Goal: Information Seeking & Learning: Learn about a topic

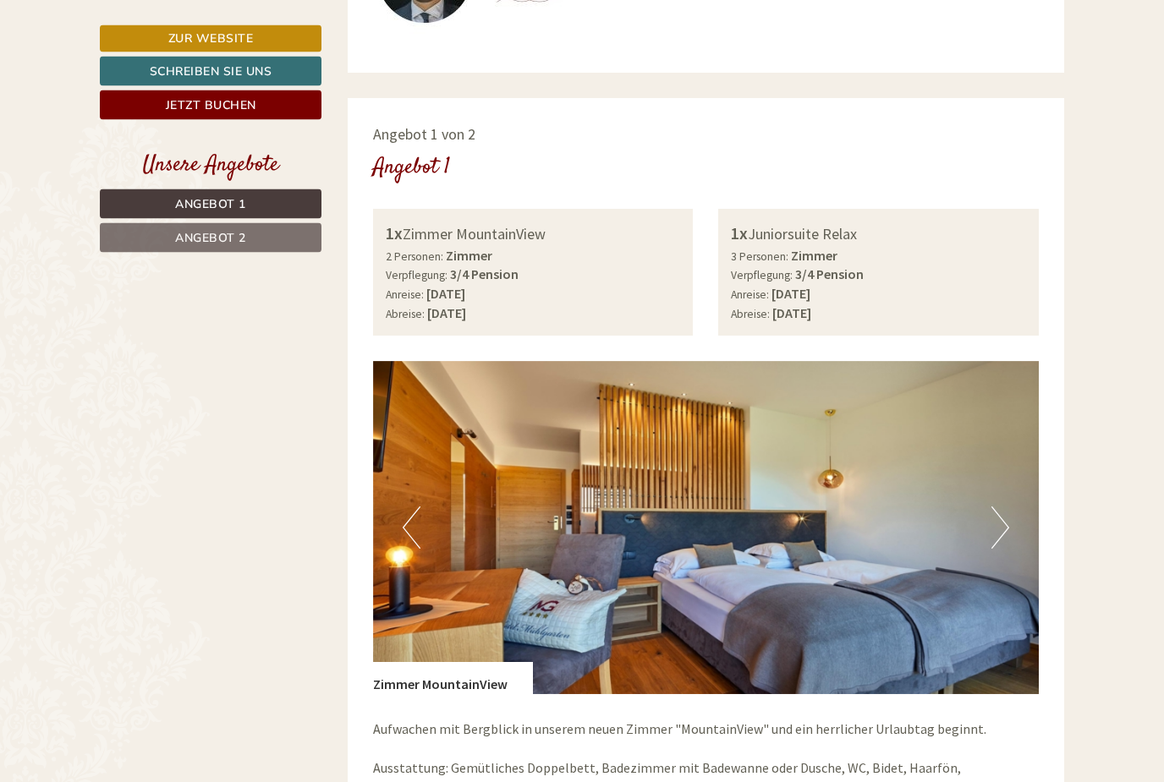
scroll to position [912, 0]
click at [999, 516] on button "Next" at bounding box center [1000, 528] width 18 height 42
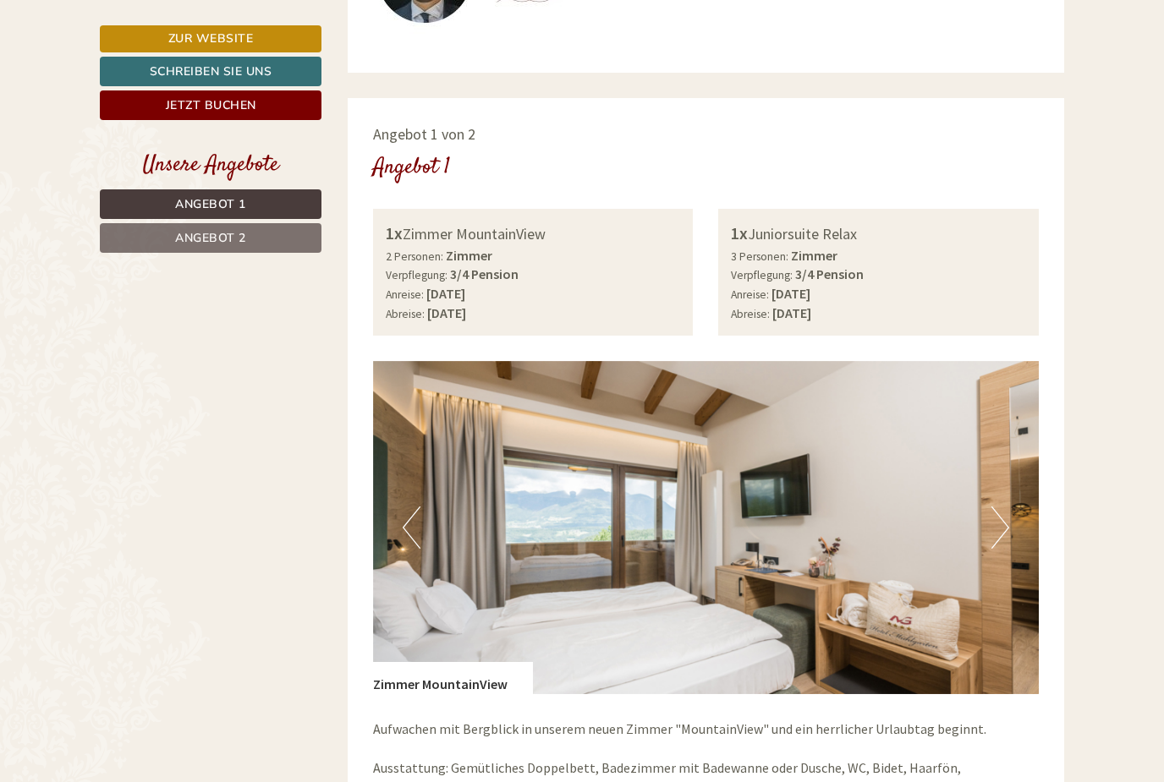
click at [1009, 524] on img at bounding box center [706, 527] width 666 height 333
click at [1000, 528] on button "Next" at bounding box center [1000, 528] width 18 height 42
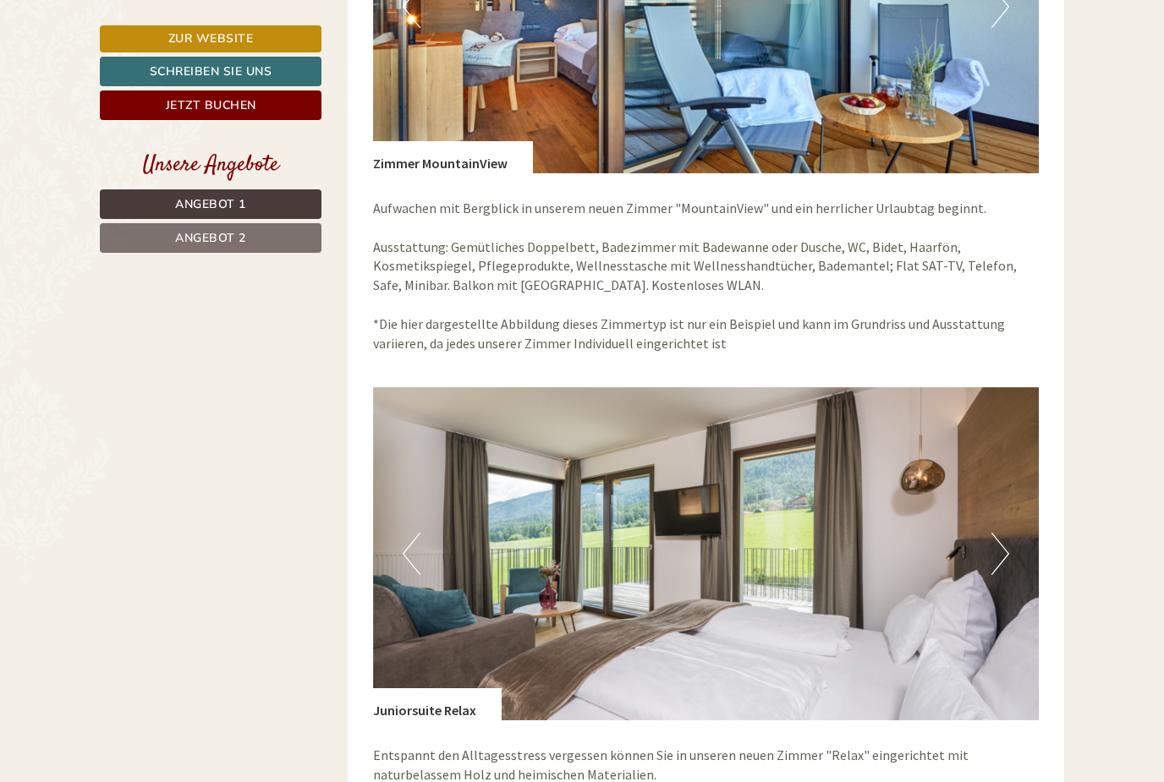
scroll to position [1498, 0]
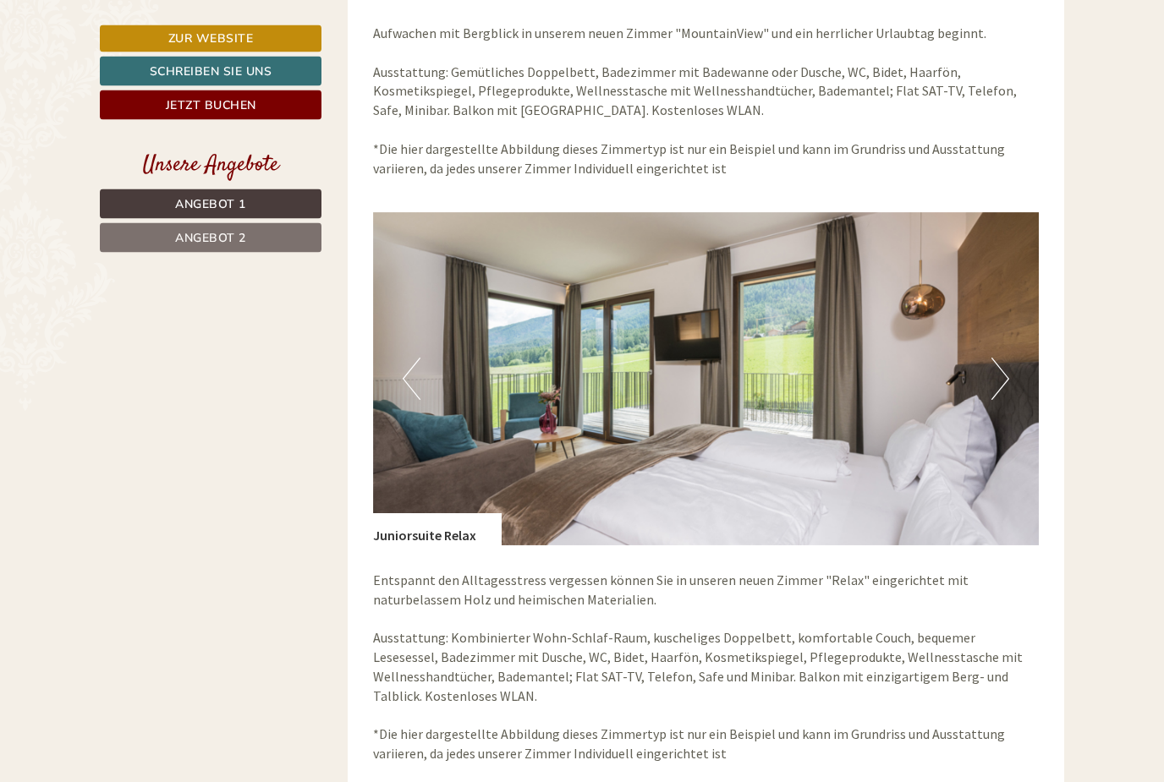
click at [996, 371] on button "Next" at bounding box center [1000, 380] width 18 height 42
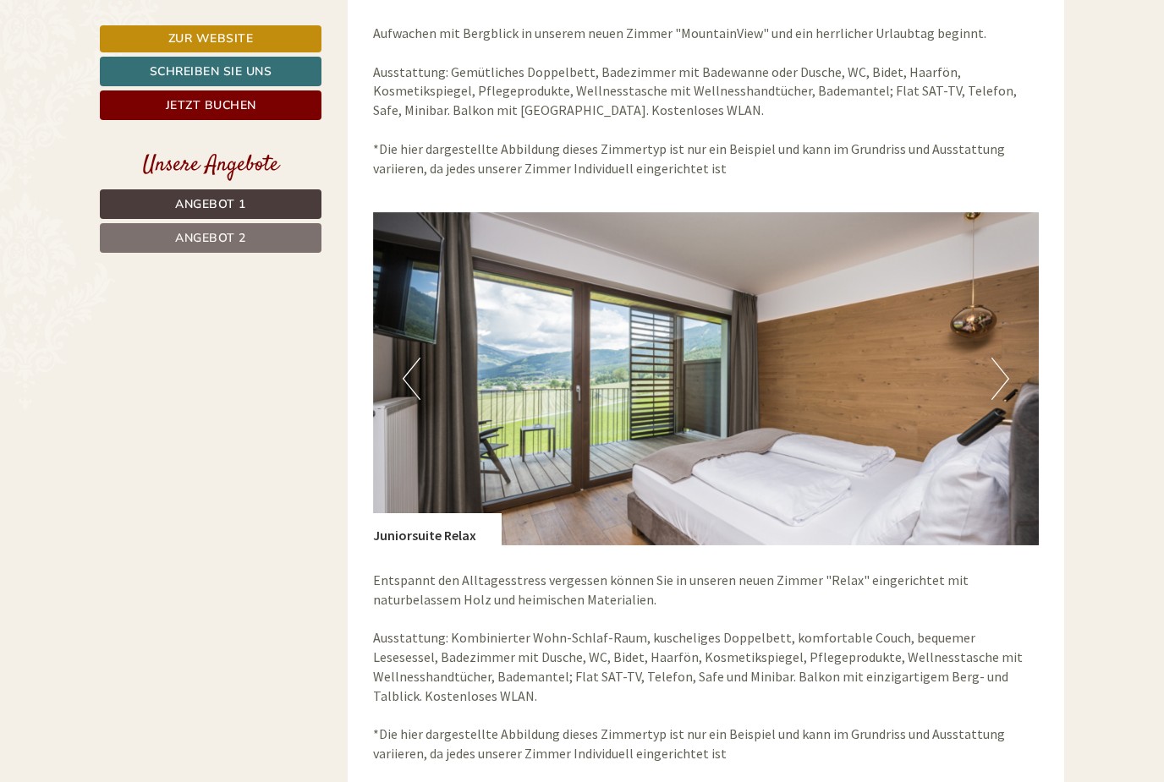
scroll to position [0, 0]
click at [1003, 383] on button "Next" at bounding box center [1000, 379] width 18 height 42
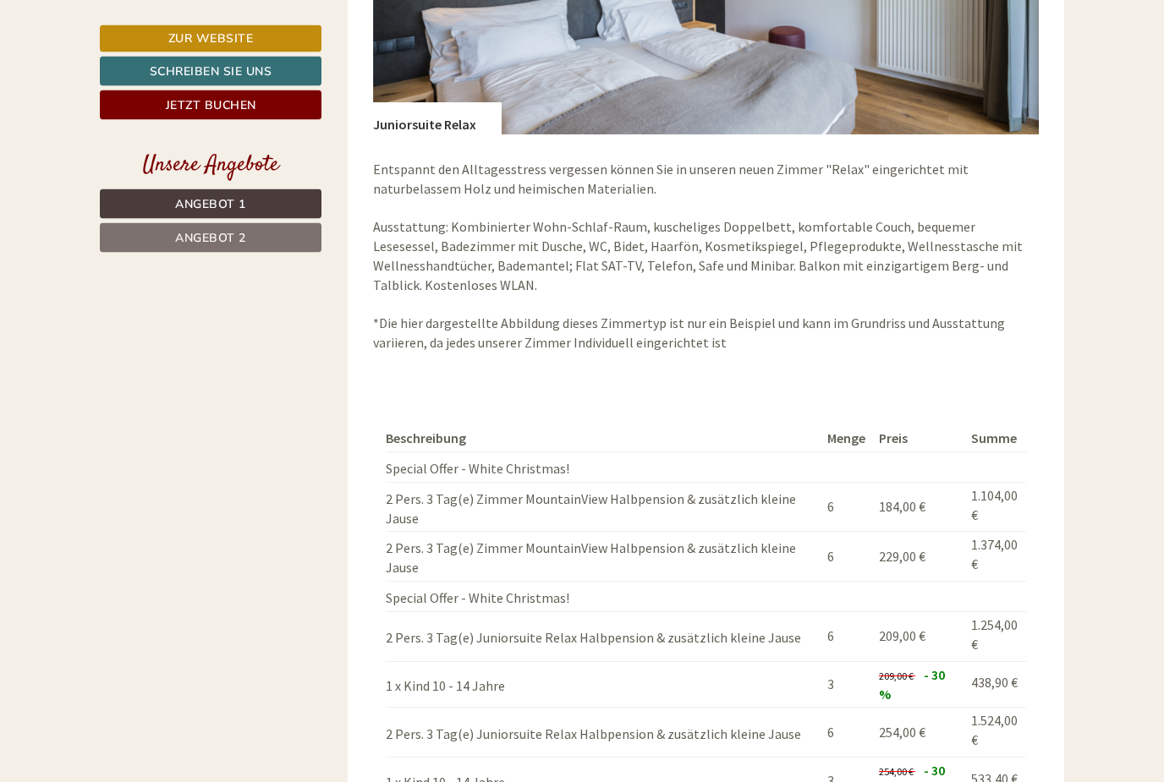
scroll to position [2019, 0]
click at [255, 242] on link "Angebot 2" at bounding box center [211, 238] width 222 height 30
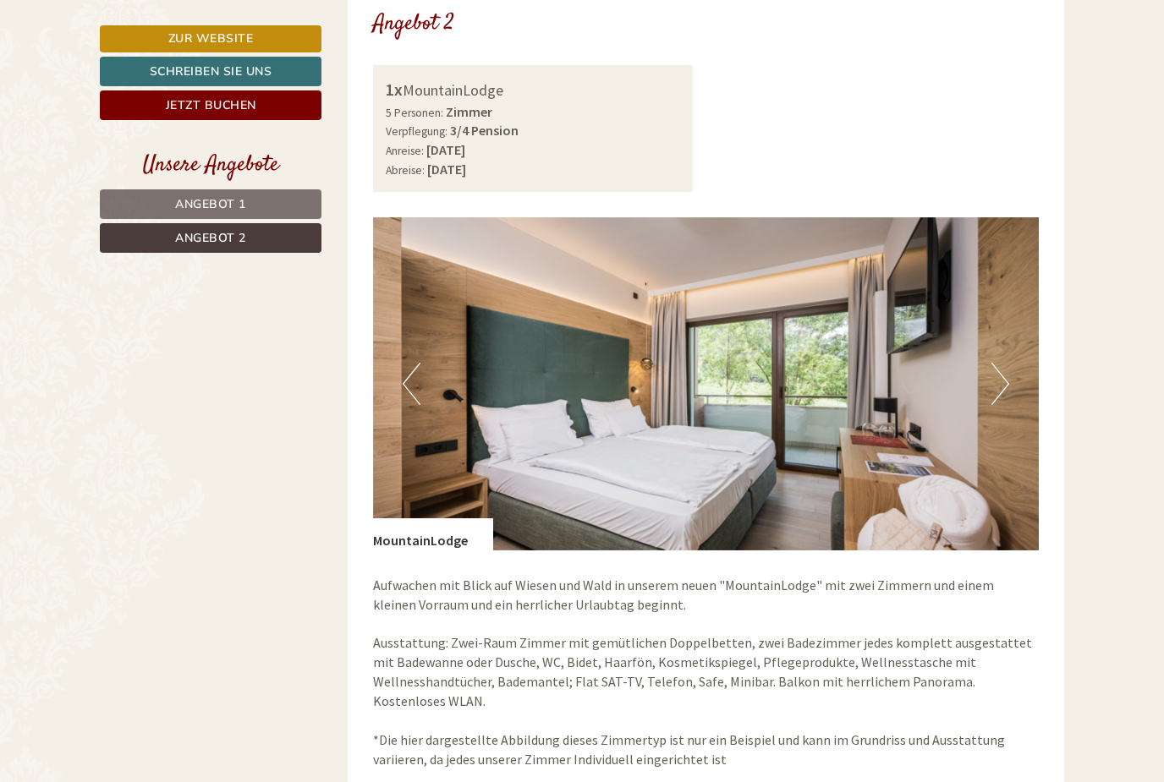
scroll to position [1001, 0]
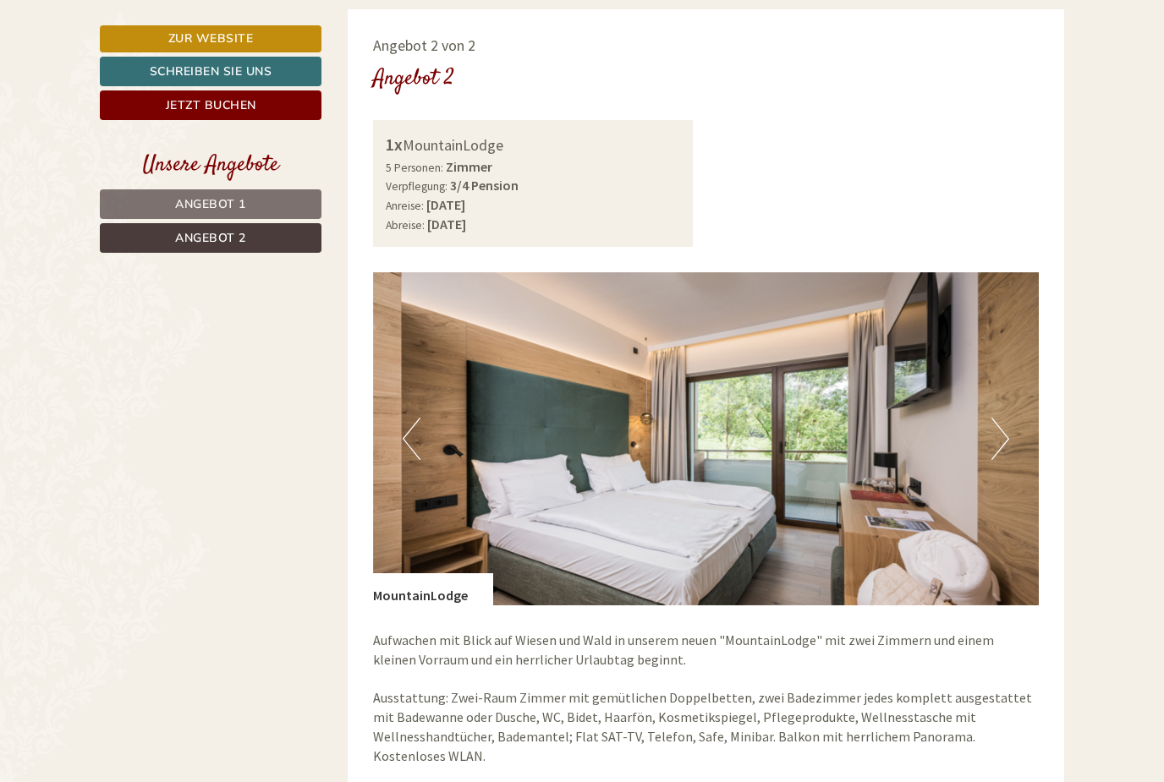
click at [999, 425] on button "Next" at bounding box center [1000, 439] width 18 height 42
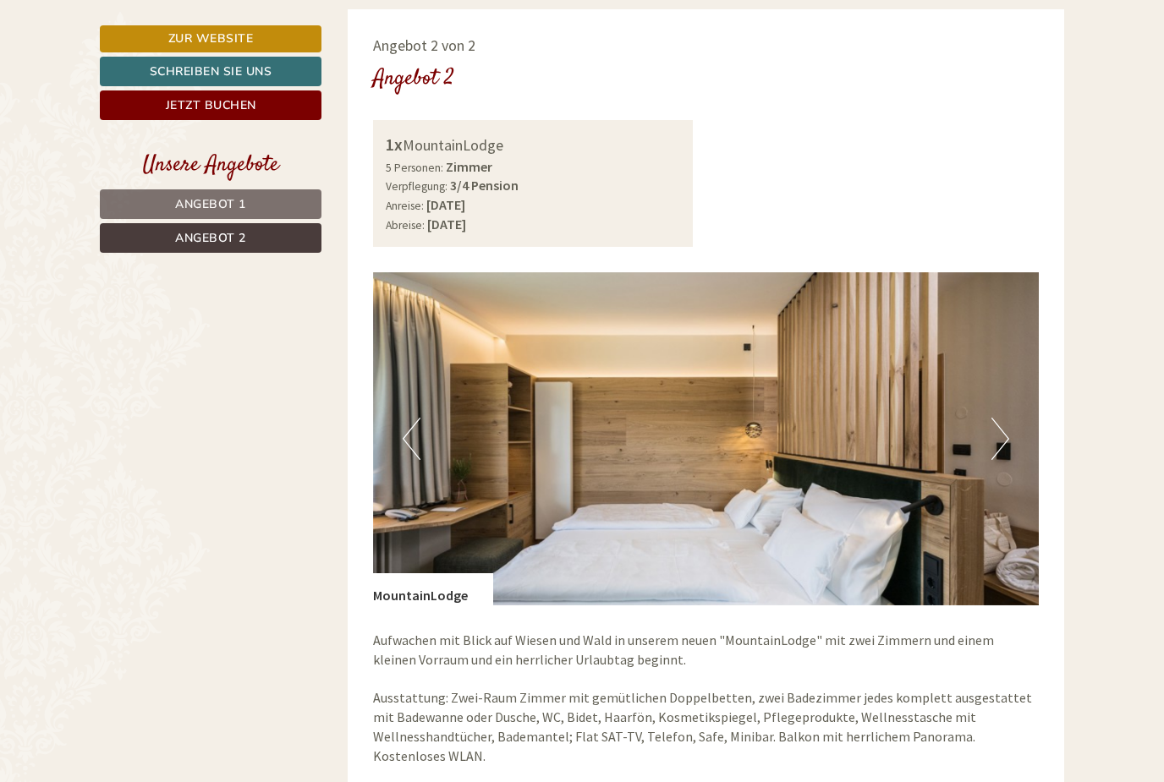
click at [1007, 430] on button "Next" at bounding box center [1000, 439] width 18 height 42
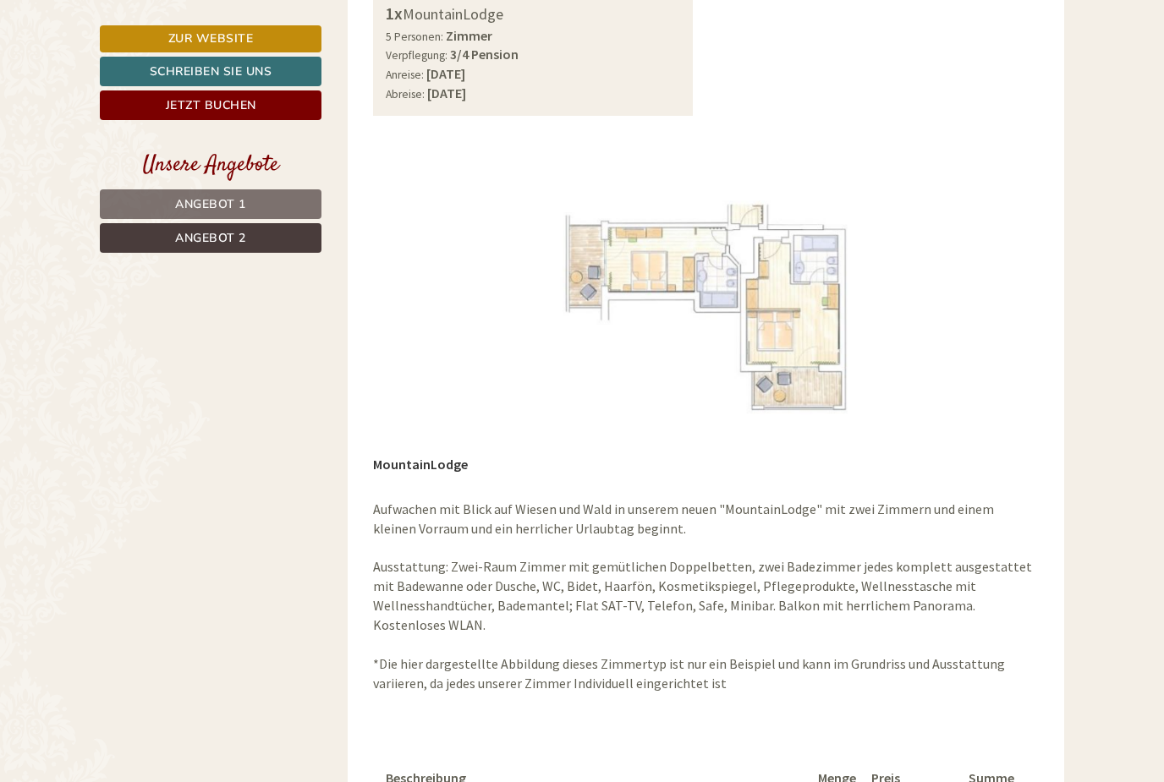
scroll to position [1125, 0]
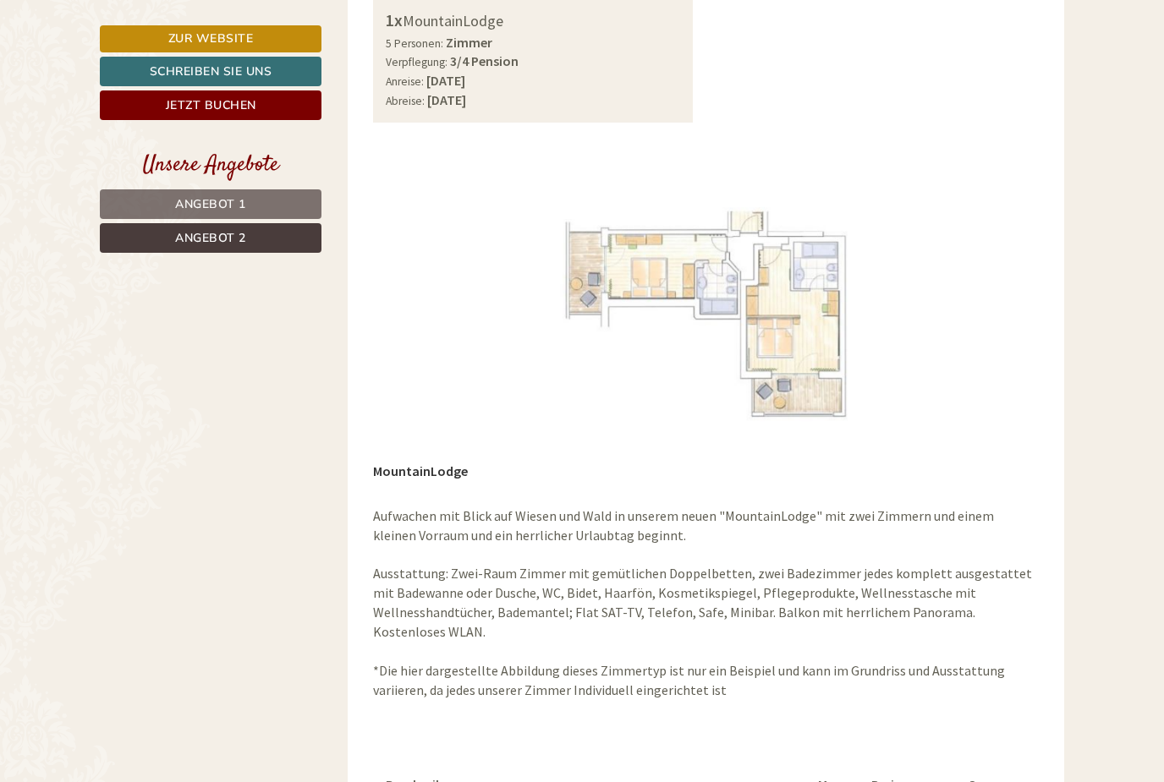
click at [677, 262] on img at bounding box center [706, 314] width 666 height 333
click at [775, 285] on img at bounding box center [706, 314] width 666 height 333
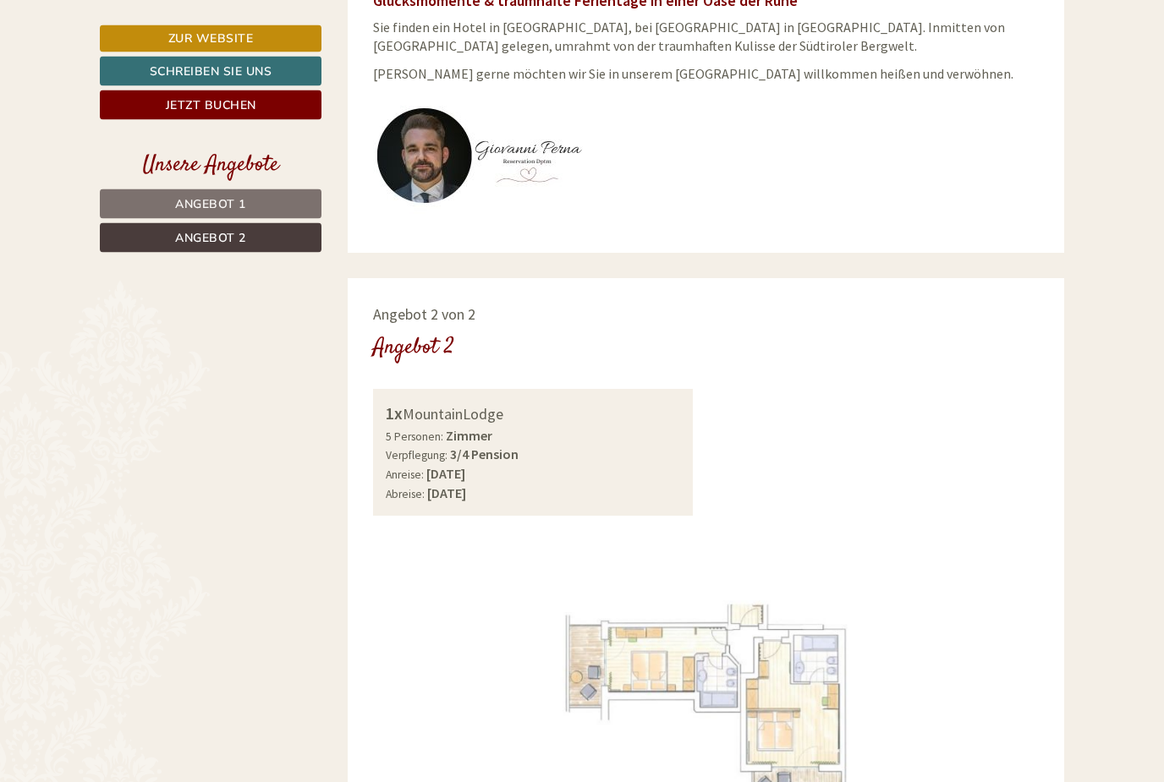
scroll to position [727, 0]
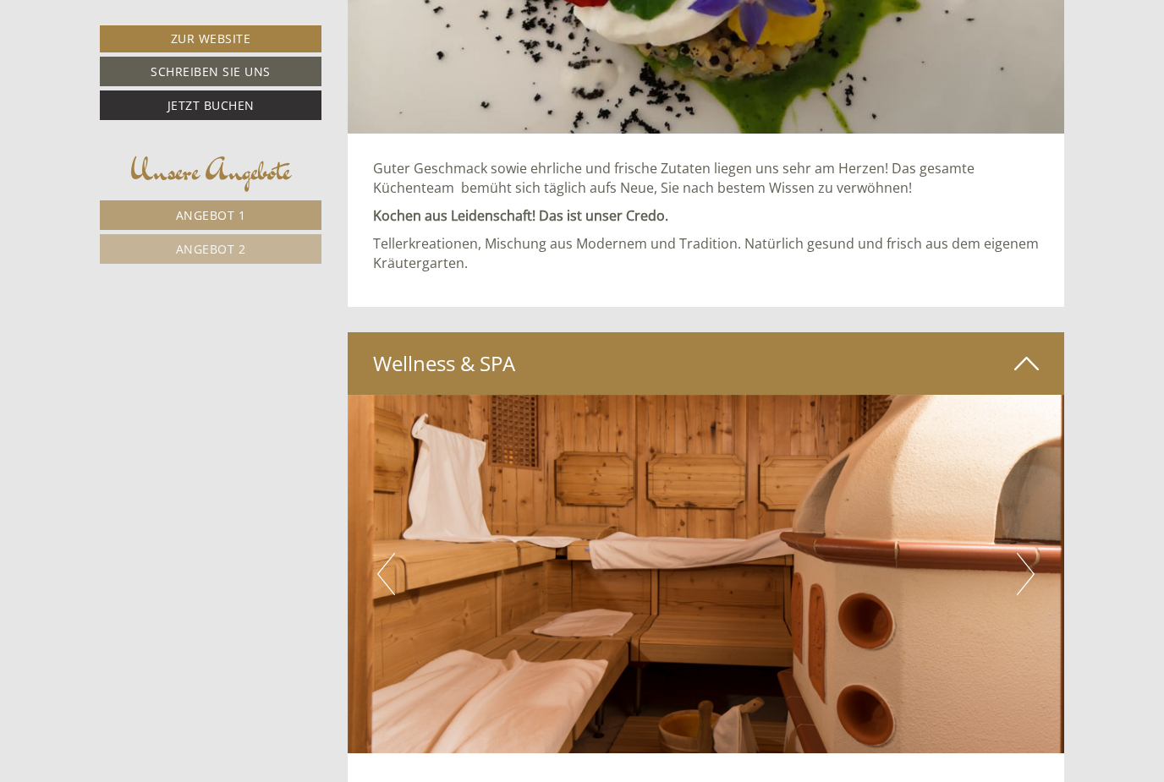
scroll to position [6044, 0]
